Goal: Information Seeking & Learning: Learn about a topic

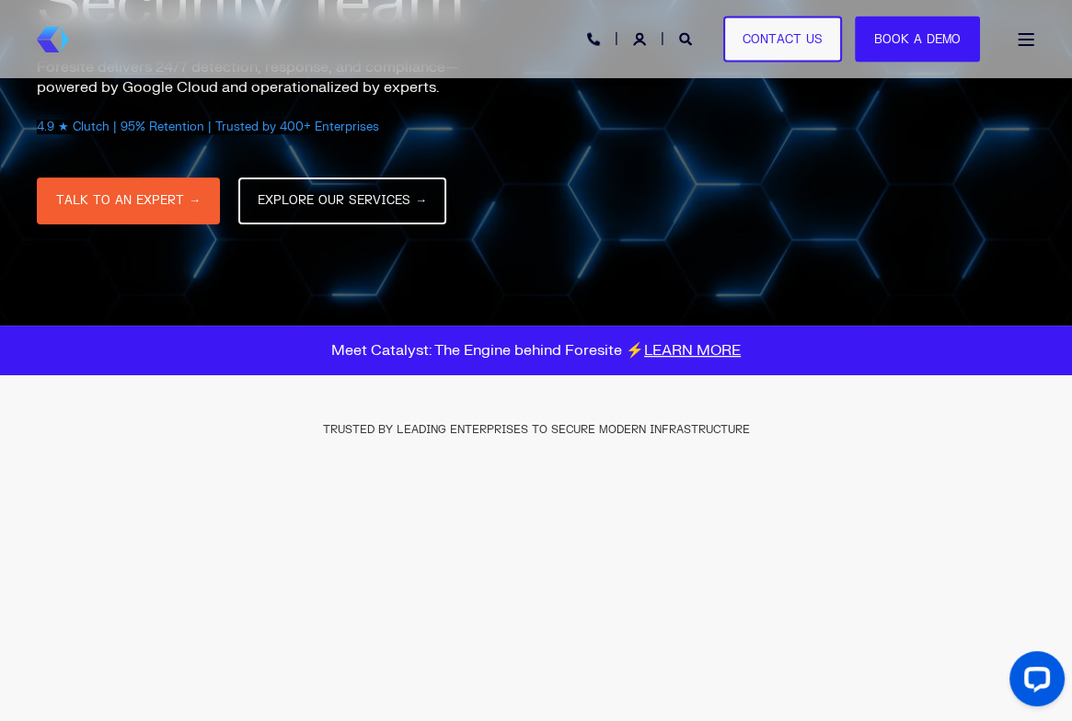
click at [1022, 34] on div "Open Burger Menu" at bounding box center [1026, 39] width 18 height 13
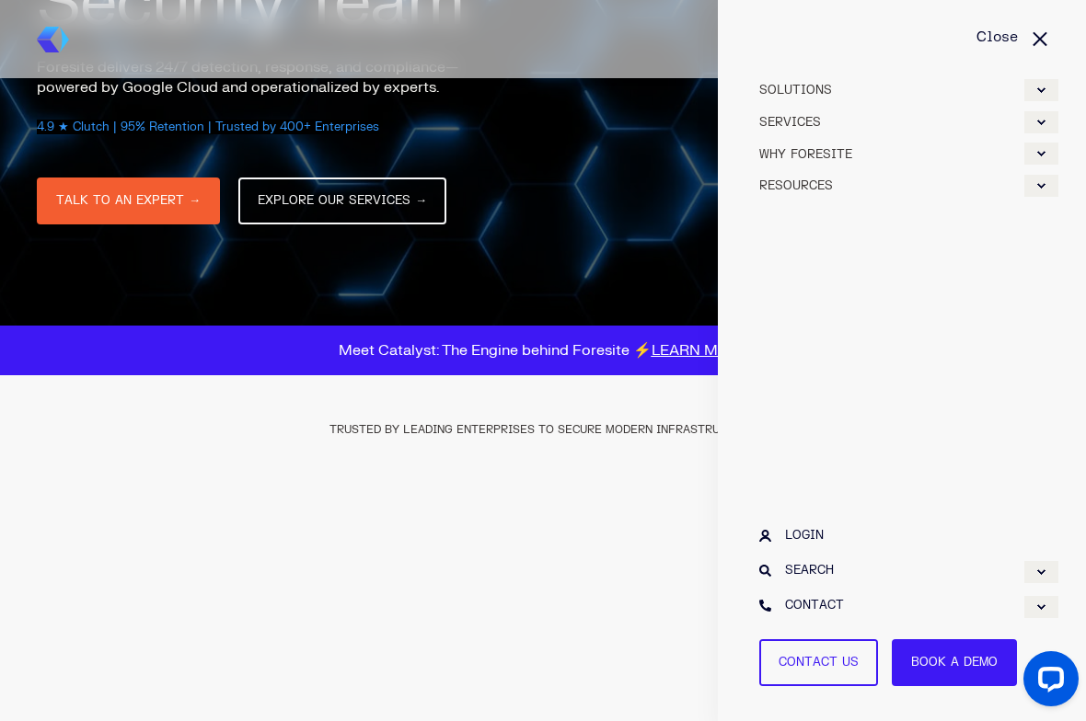
click at [1042, 157] on div "Expand WHY FORESITE" at bounding box center [1041, 154] width 34 height 22
click at [796, 151] on span "WHY FORESITE" at bounding box center [805, 154] width 93 height 15
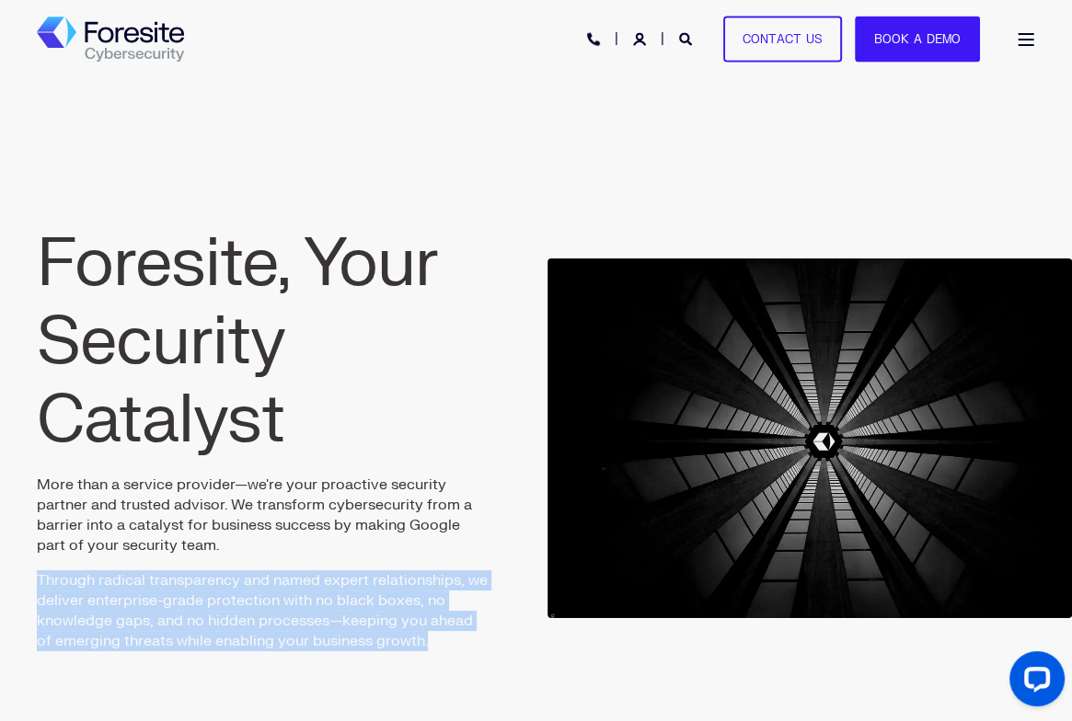
drag, startPoint x: 427, startPoint y: 643, endPoint x: 33, endPoint y: 582, distance: 398.5
click at [33, 582] on div "Foresite, Your Security Catalyst More than a service provider—we're your proact…" at bounding box center [262, 438] width 525 height 573
copy p "Through radical transparency and named expert relationships, we deliver enterpr…"
